Goal: Information Seeking & Learning: Learn about a topic

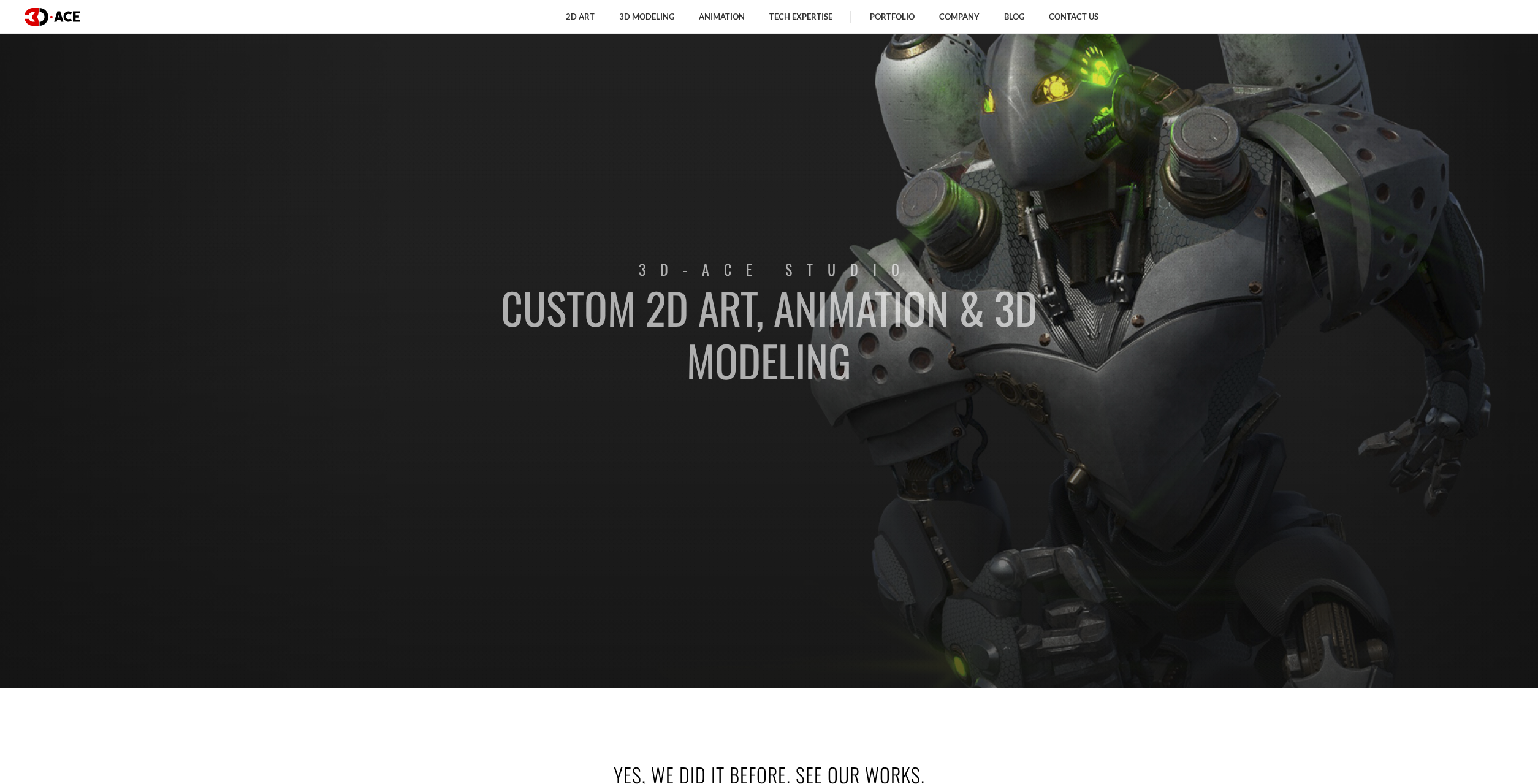
scroll to position [61, 0]
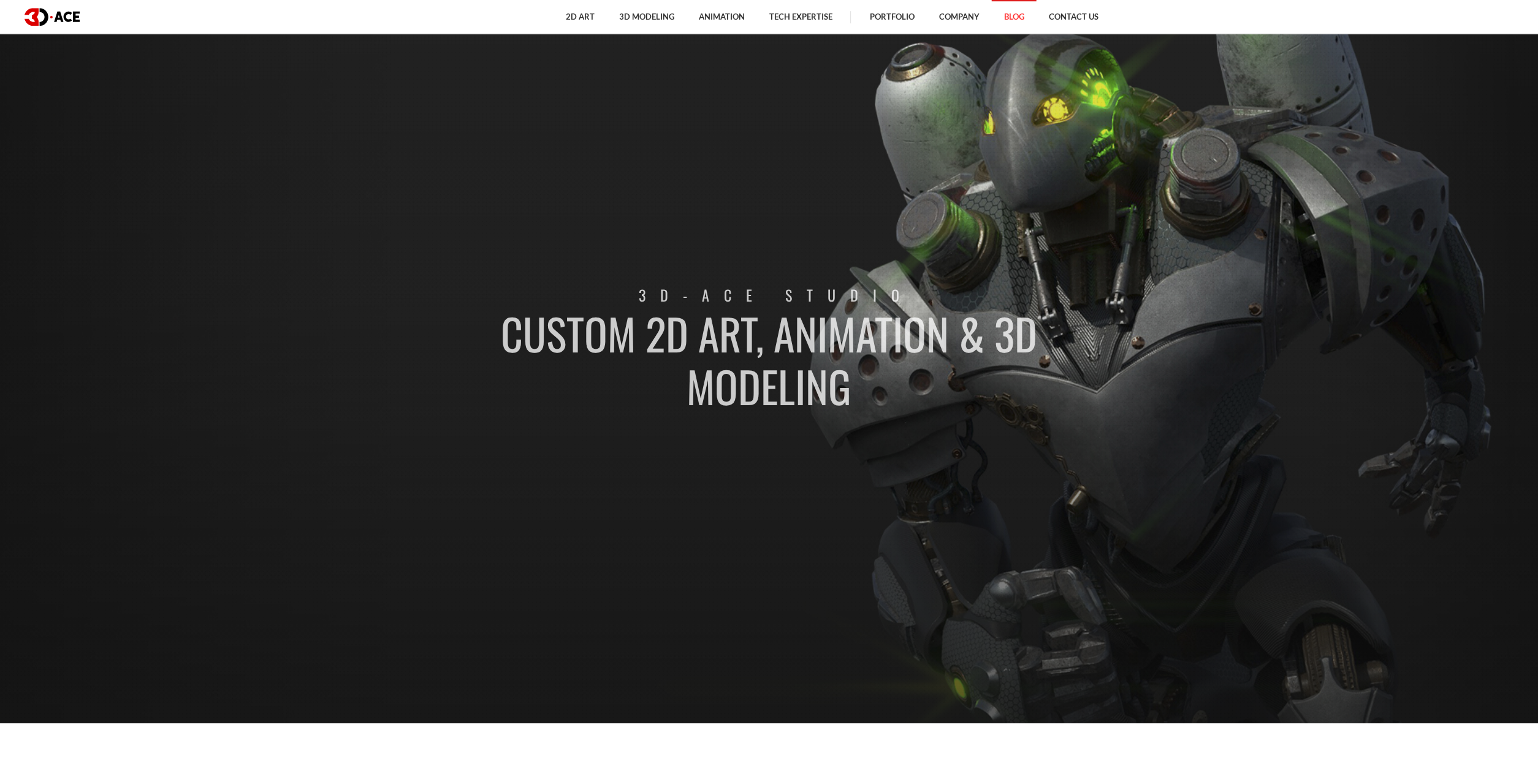
click at [1024, 18] on link "Blog" at bounding box center [1013, 17] width 45 height 34
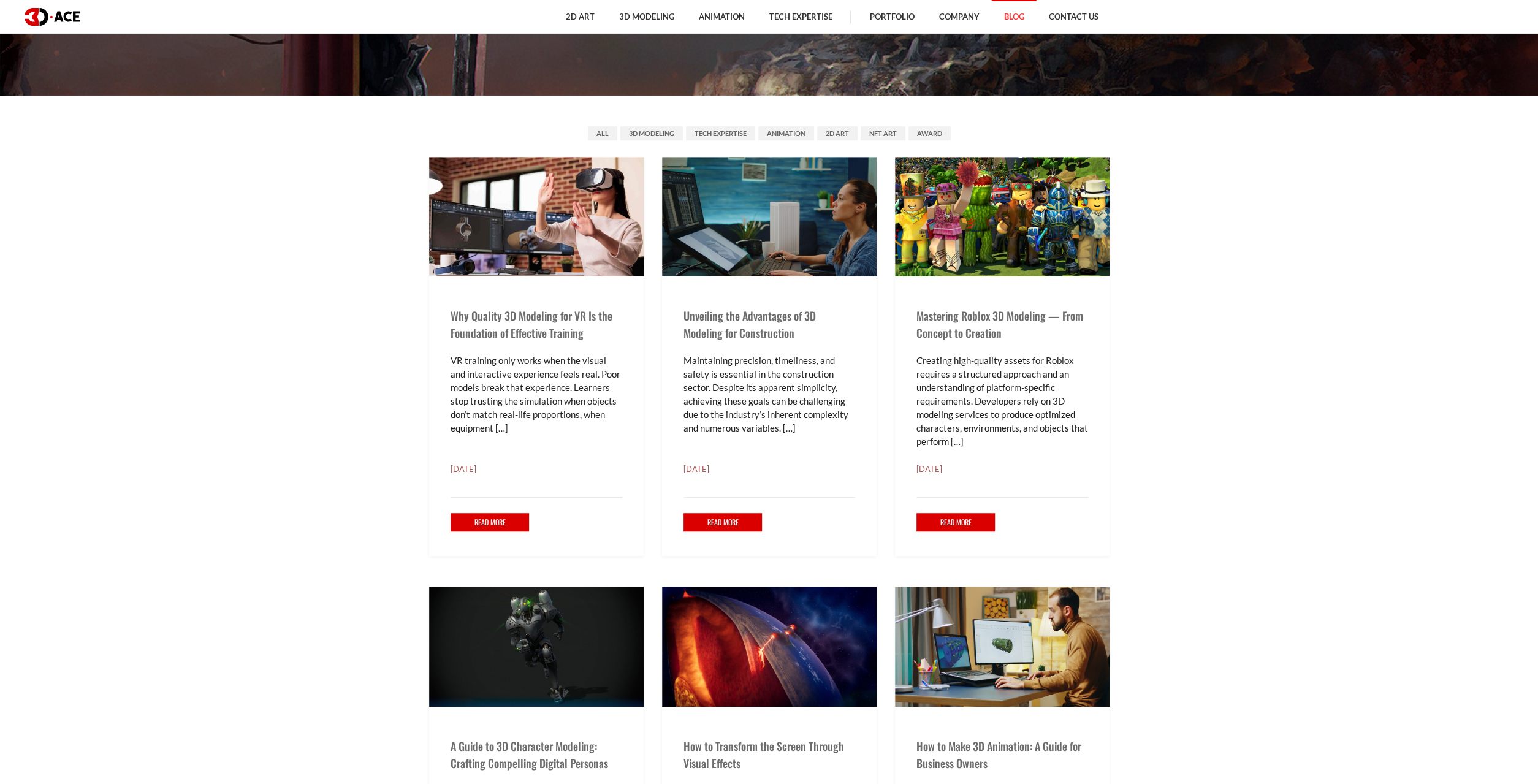
scroll to position [691, 0]
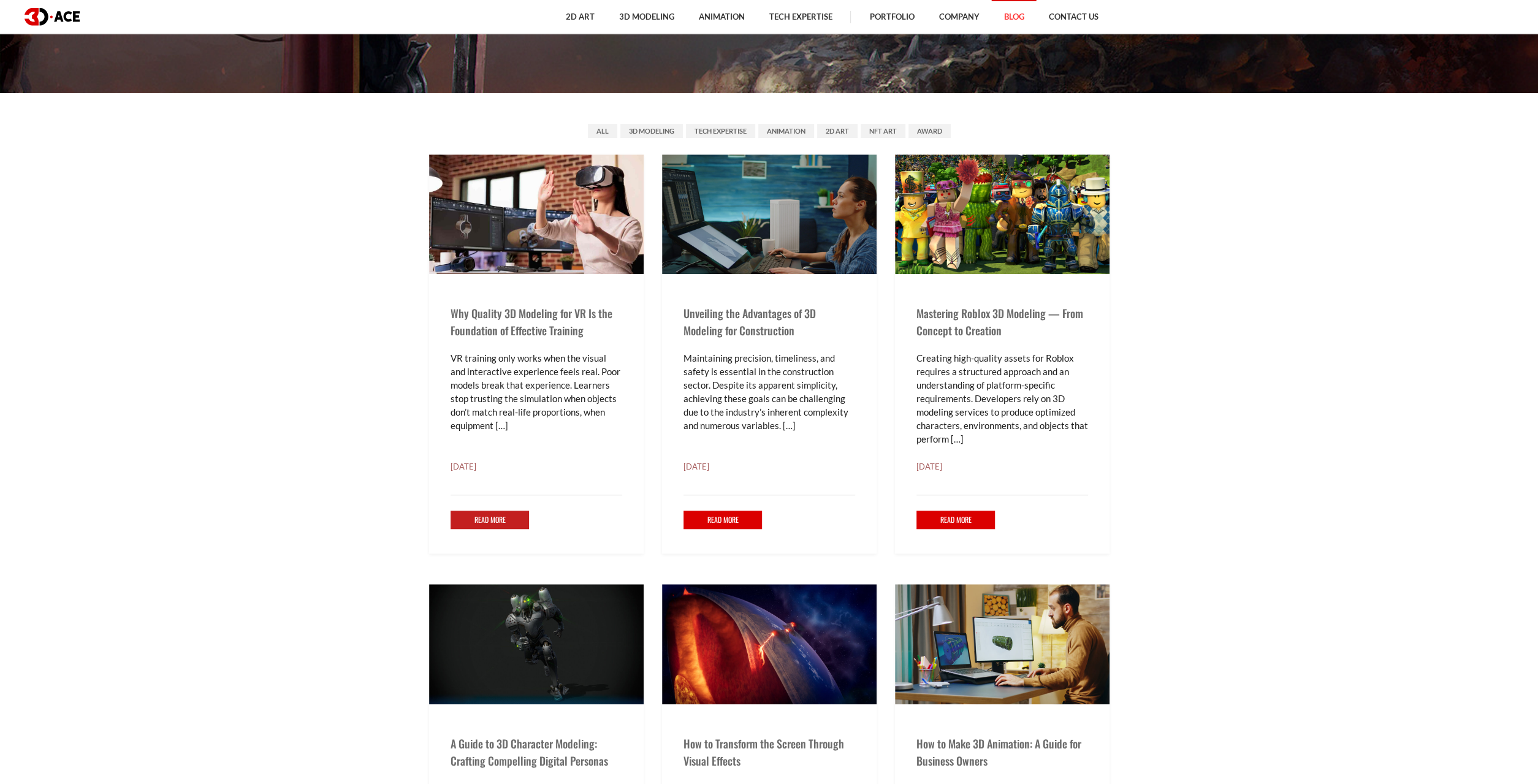
click at [483, 518] on link "Read More" at bounding box center [490, 520] width 79 height 19
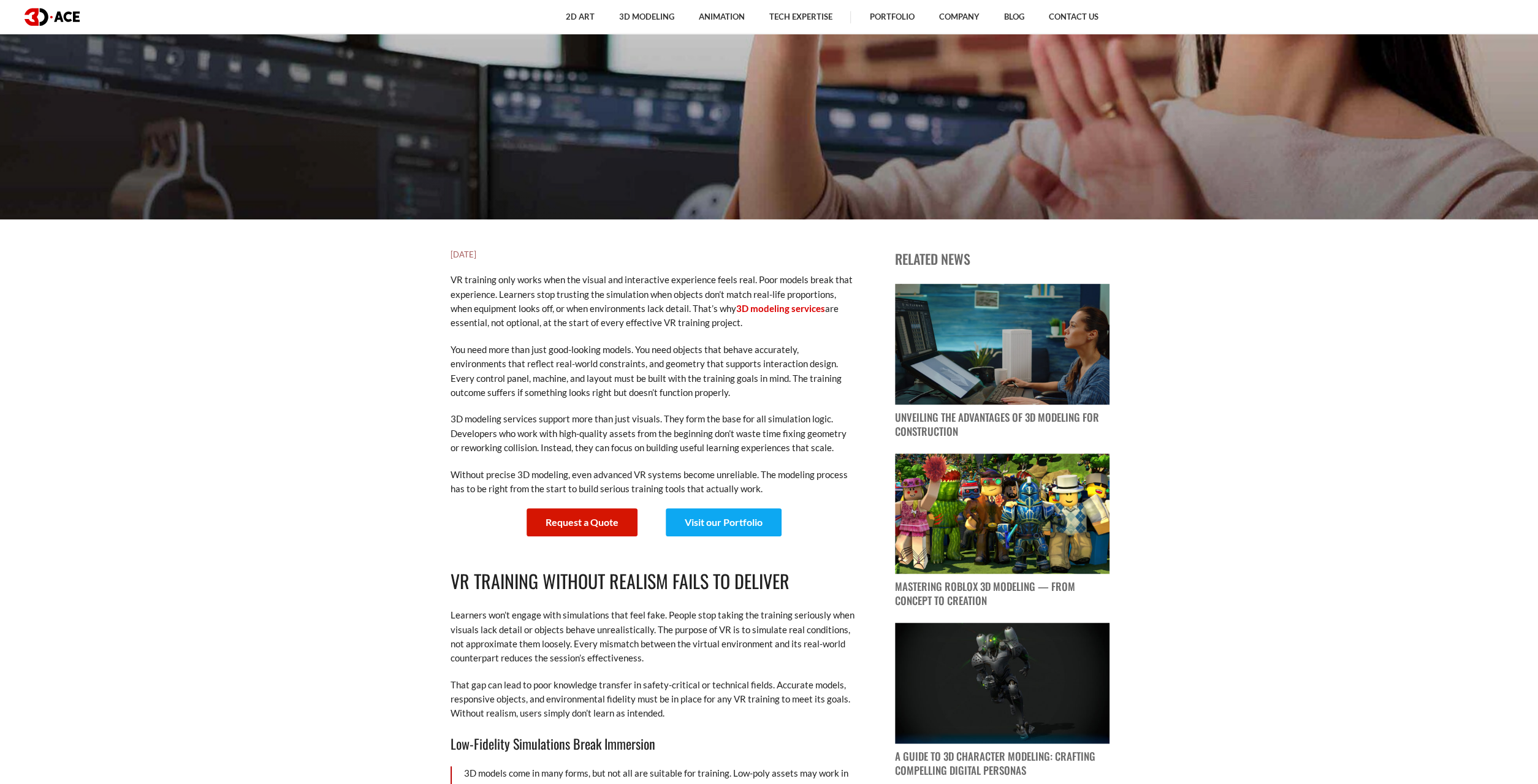
scroll to position [301, 0]
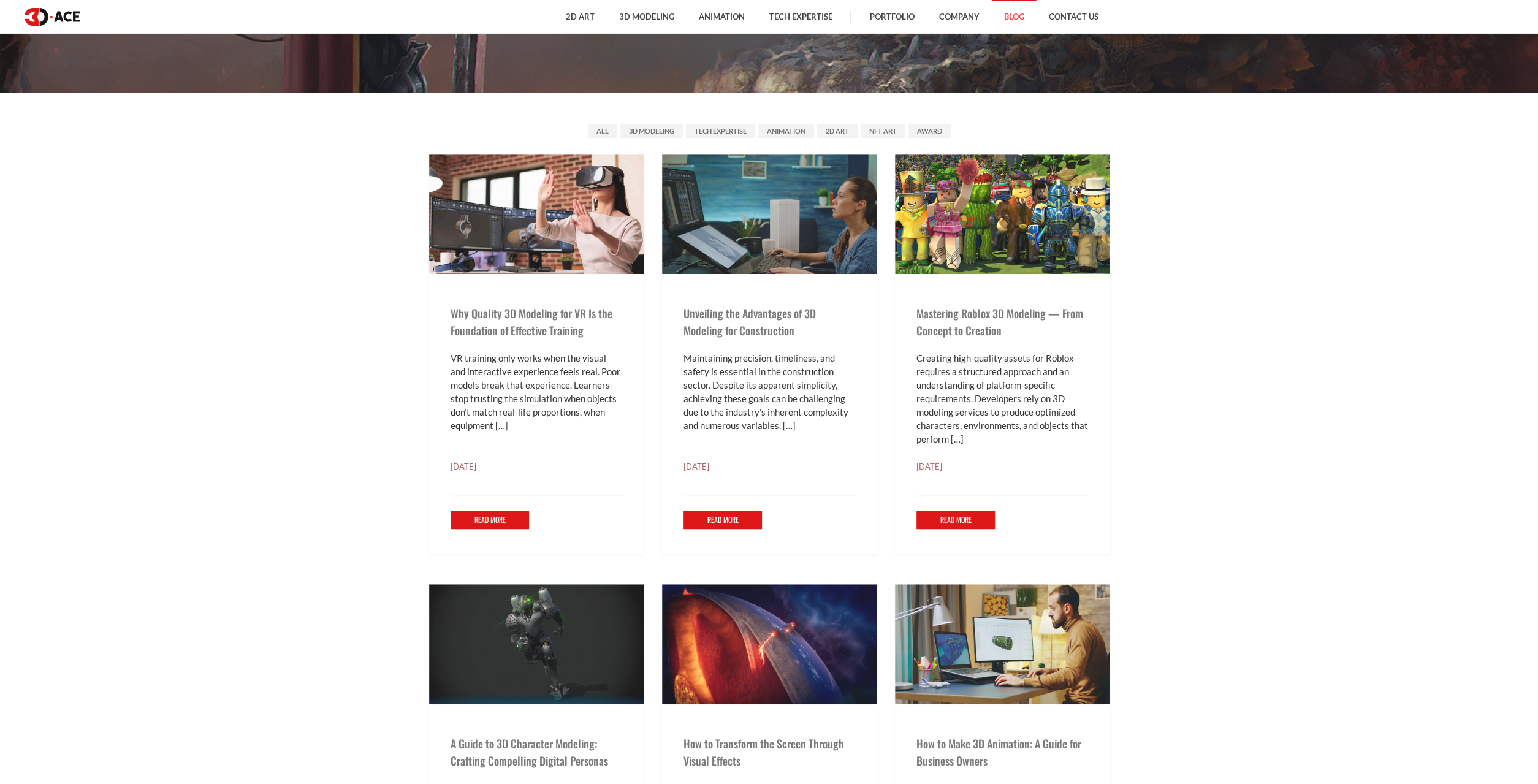
scroll to position [691, 0]
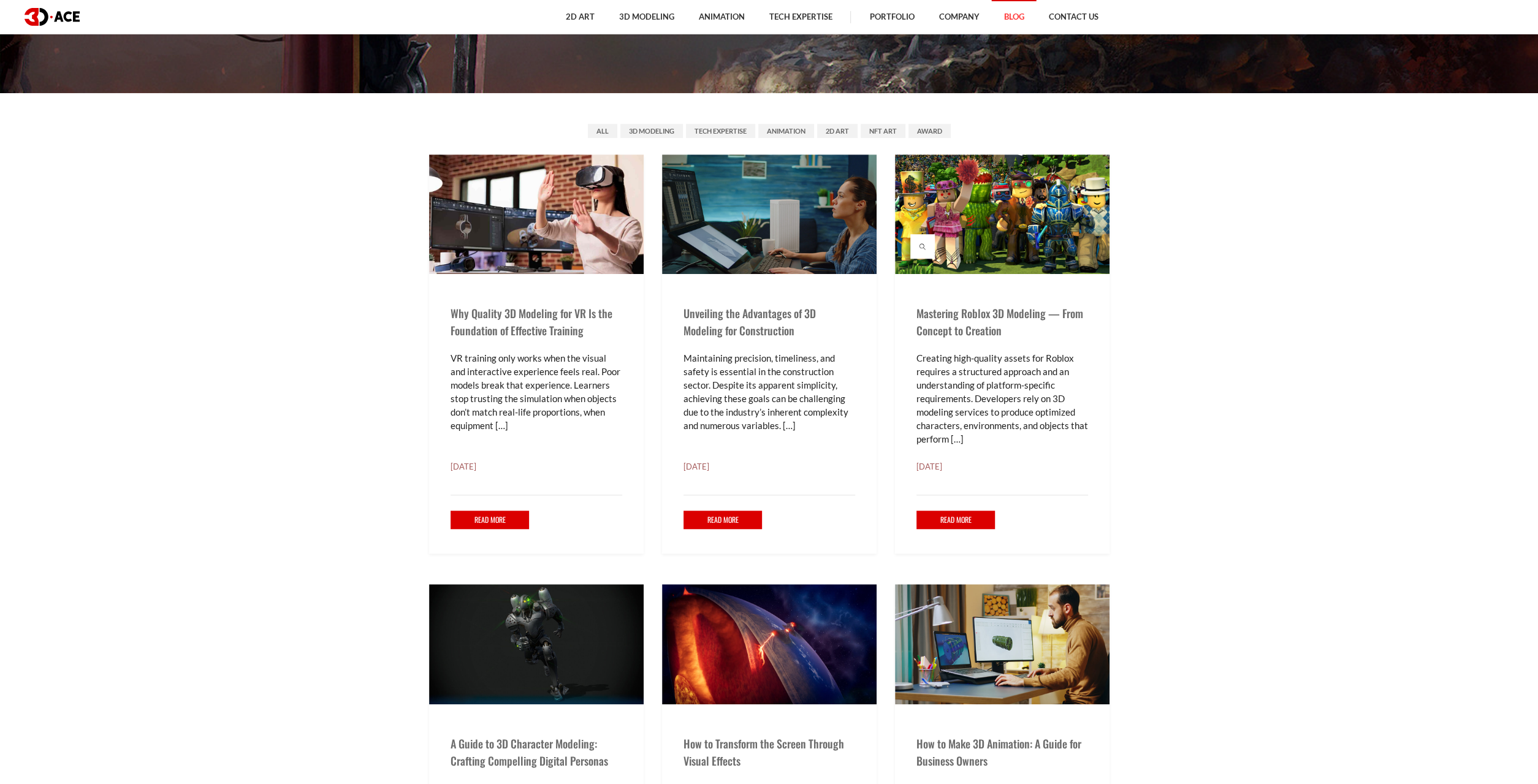
click at [991, 235] on img at bounding box center [1002, 214] width 214 height 119
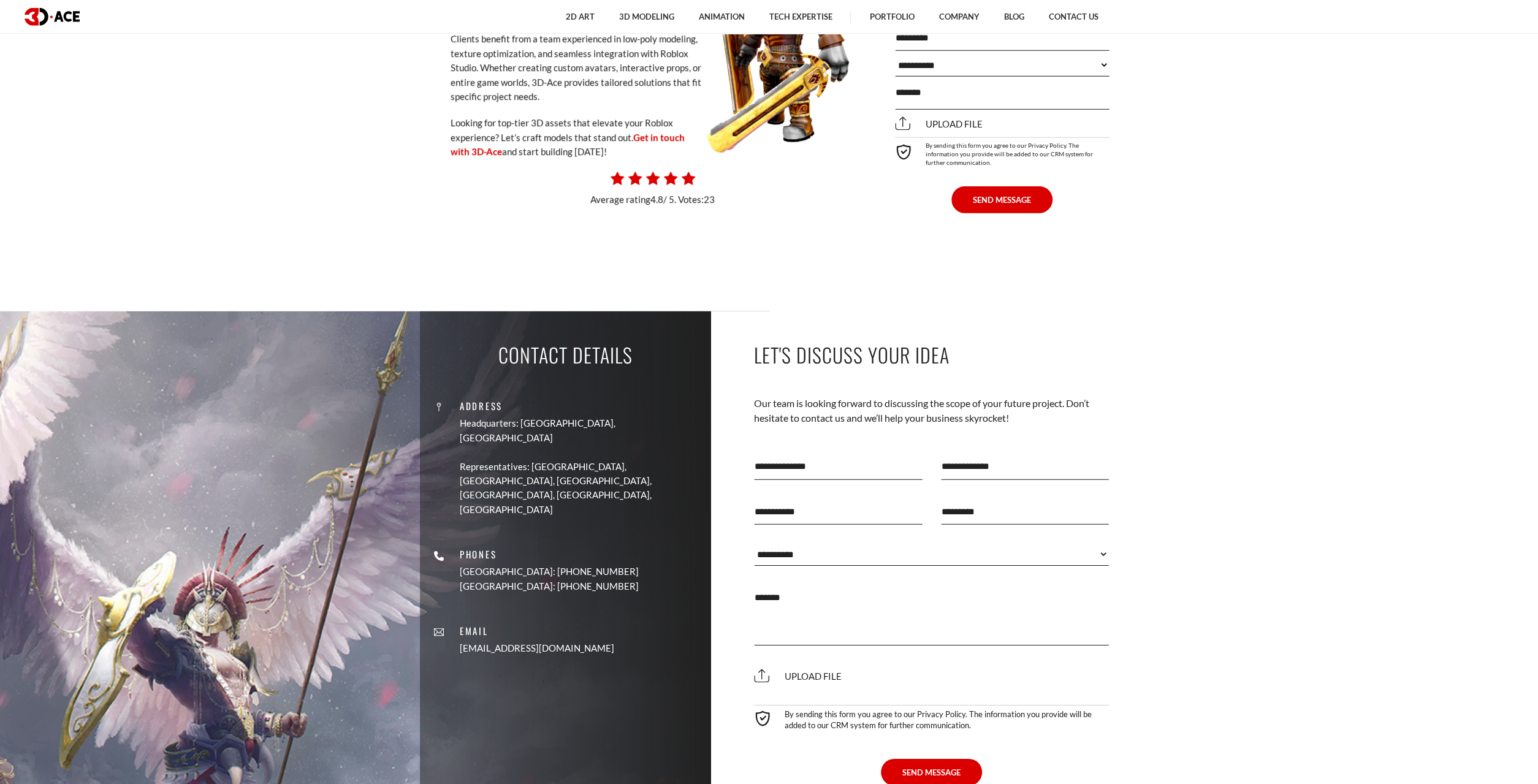
scroll to position [8124, 0]
